Goal: Task Accomplishment & Management: Use online tool/utility

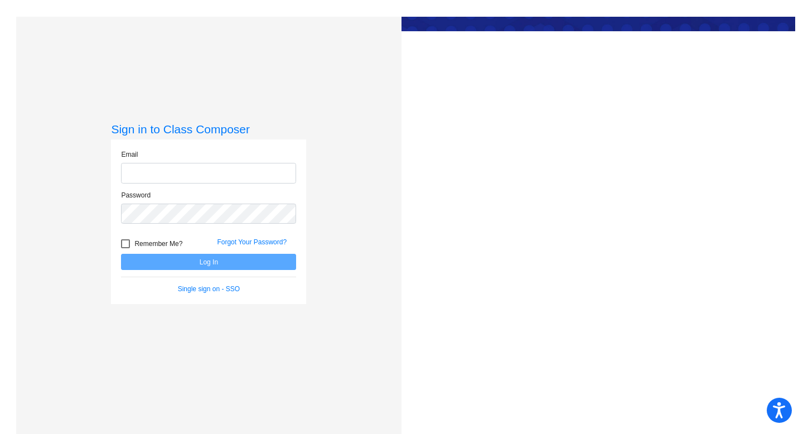
type input "[EMAIL_ADDRESS][DOMAIN_NAME]"
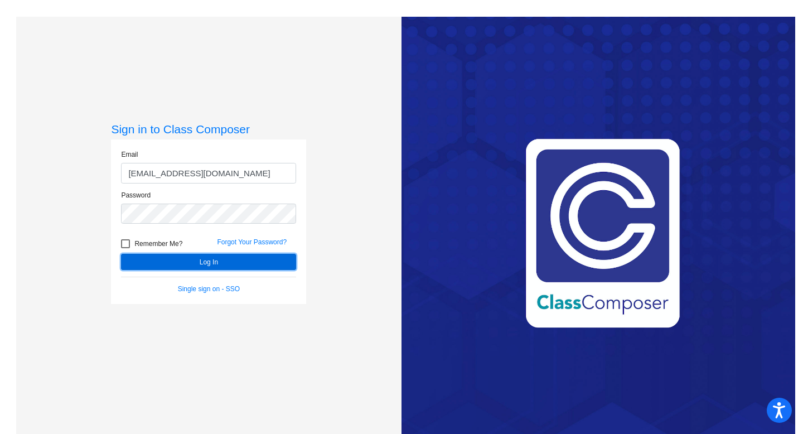
click at [195, 265] on button "Log In" at bounding box center [208, 262] width 175 height 16
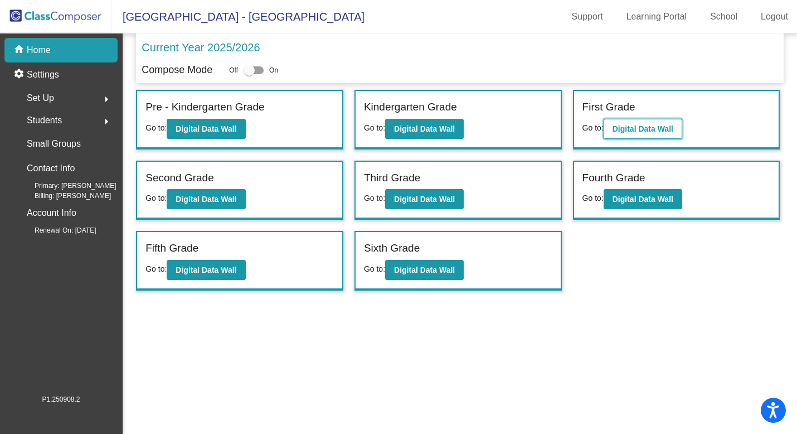
click at [636, 130] on b "Digital Data Wall" at bounding box center [643, 128] width 61 height 9
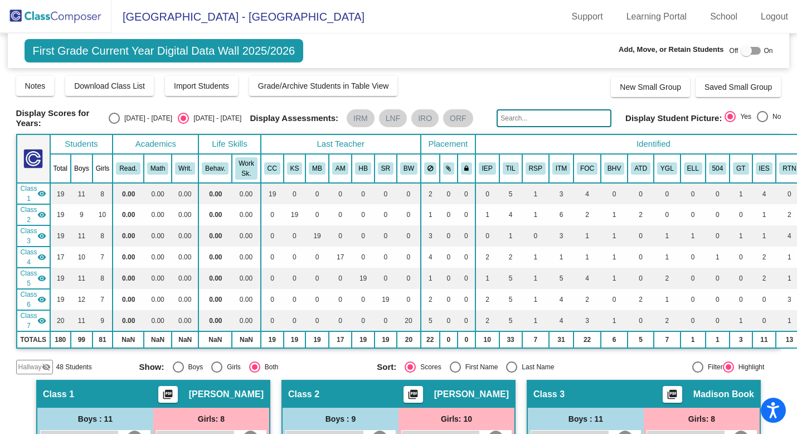
click at [746, 49] on div at bounding box center [746, 50] width 11 height 11
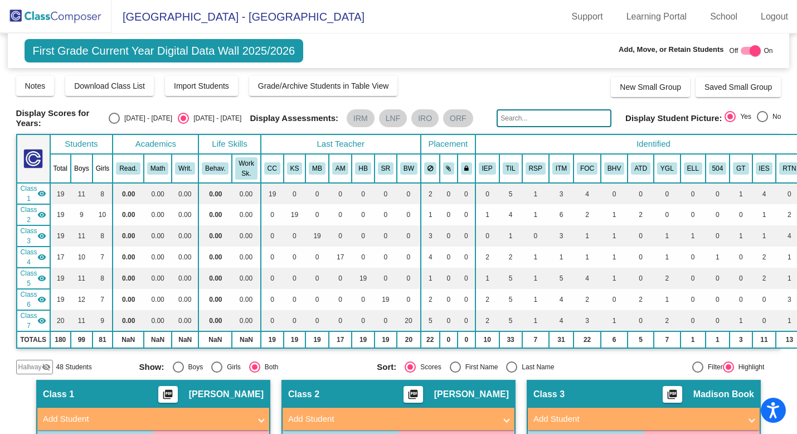
checkbox input "true"
click at [37, 365] on span "Hallway" at bounding box center [29, 367] width 23 height 10
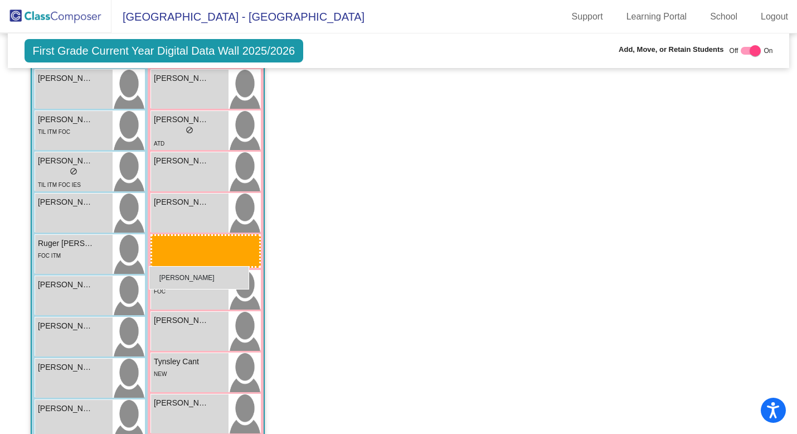
scroll to position [956, 0]
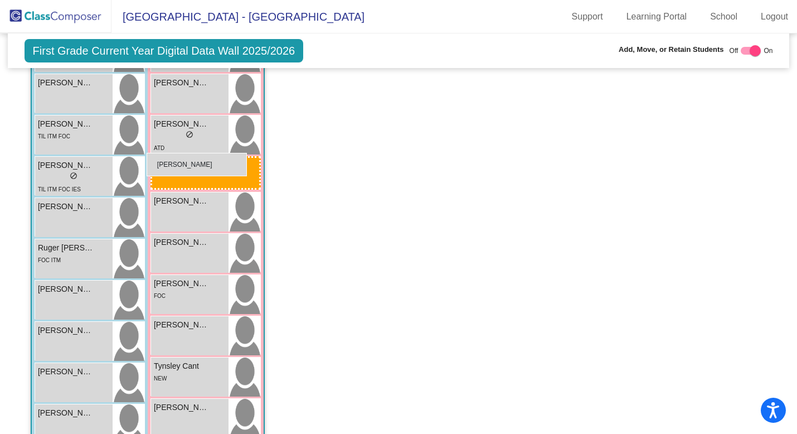
drag, startPoint x: 176, startPoint y: 328, endPoint x: 147, endPoint y: 153, distance: 178.0
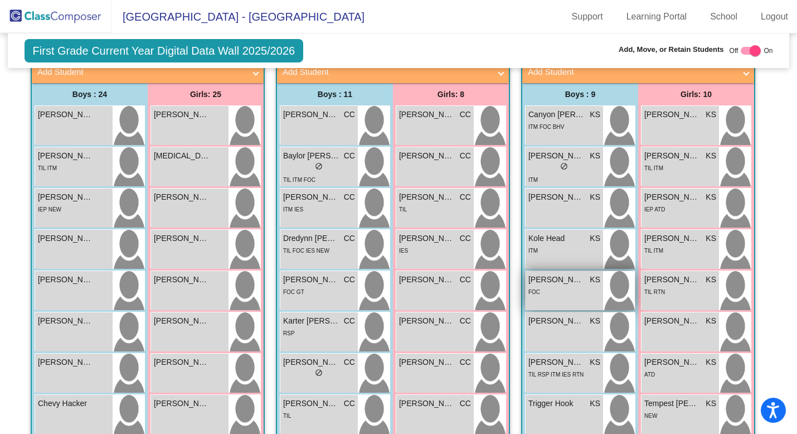
scroll to position [343, 0]
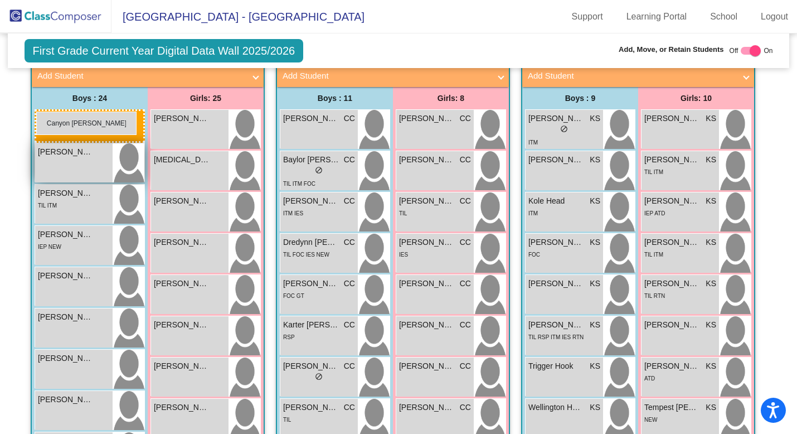
drag, startPoint x: 562, startPoint y: 137, endPoint x: 36, endPoint y: 112, distance: 526.3
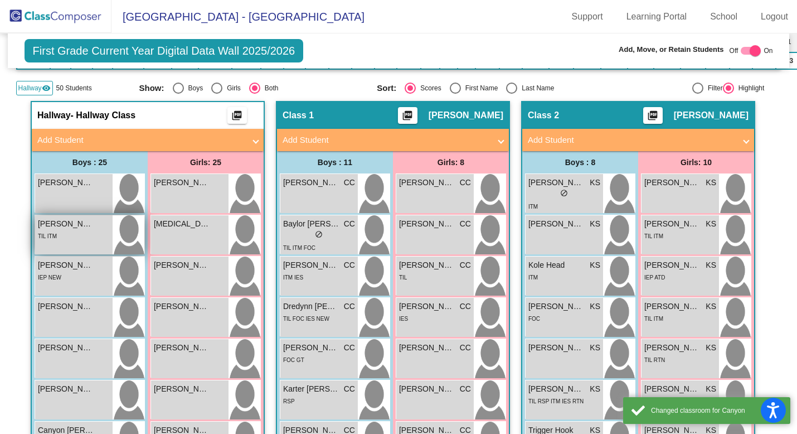
scroll to position [216, 0]
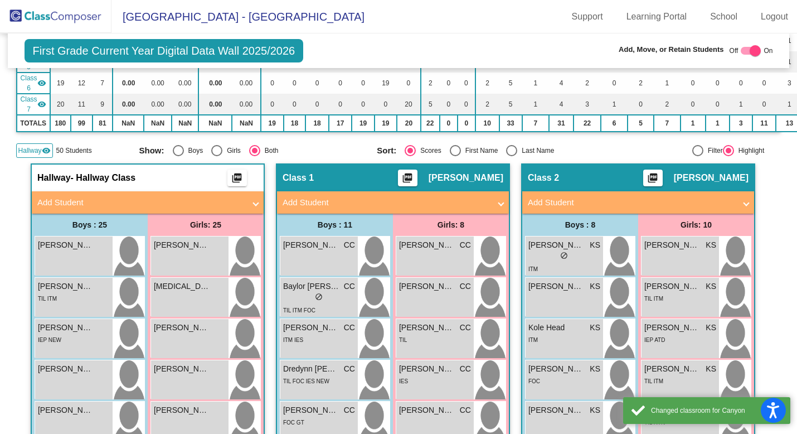
click at [32, 146] on span "Hallway" at bounding box center [29, 151] width 23 height 10
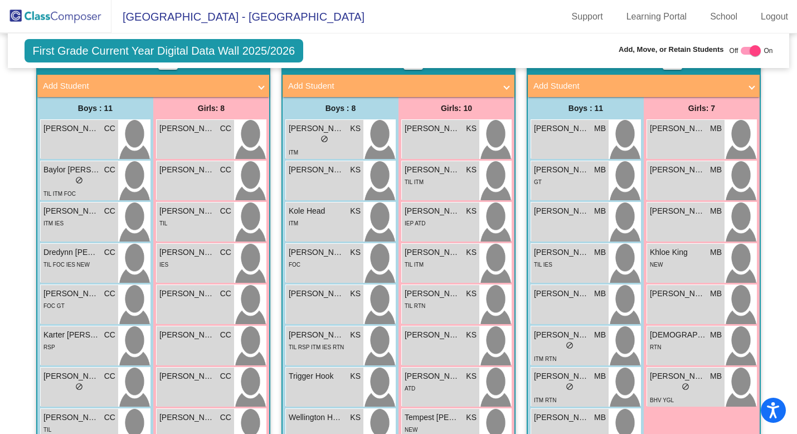
scroll to position [0, 0]
